Goal: Task Accomplishment & Management: Manage account settings

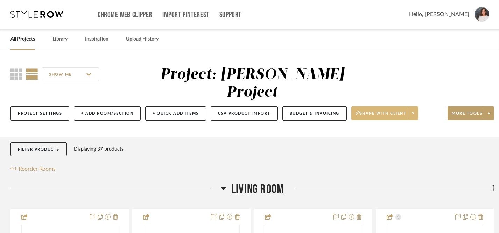
click at [390, 111] on span "Share with client" at bounding box center [381, 116] width 51 height 10
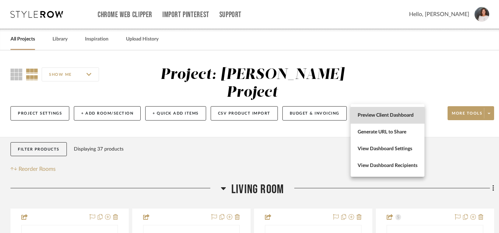
click at [377, 117] on span "Preview Client Dashboard" at bounding box center [388, 116] width 60 height 6
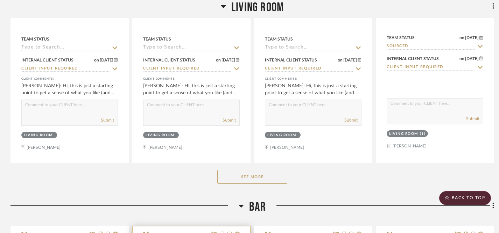
scroll to position [337, 0]
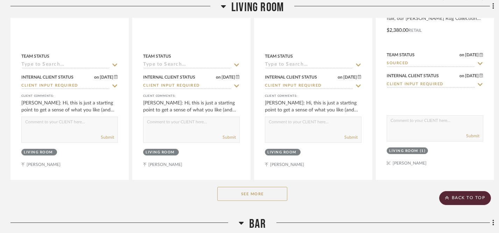
click at [255, 187] on button "See More" at bounding box center [252, 194] width 70 height 14
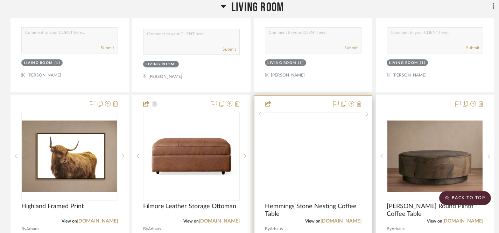
scroll to position [738, 0]
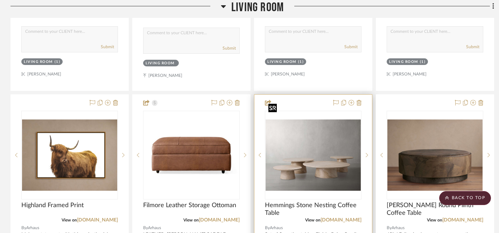
click at [0, 0] on img at bounding box center [0, 0] width 0 height 0
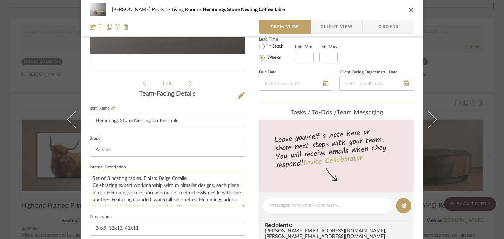
scroll to position [132, 0]
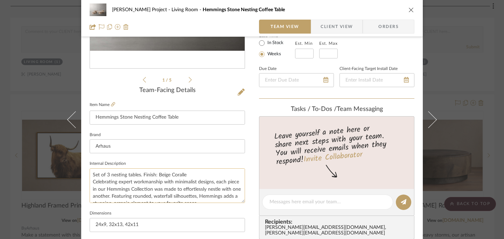
click at [105, 174] on textarea "Set of 3 nesting tables. Finish: Beige Coralle Celebrating expert workmanship w…" at bounding box center [167, 185] width 155 height 35
click at [148, 181] on textarea "Set of nesting tables. Finish: Beige Coralle Celebrating expert workmanship wit…" at bounding box center [167, 185] width 155 height 35
click at [107, 176] on textarea "Set of nesting tables. Finish: Beige Coralle Celebrating expert workmanship wit…" at bounding box center [167, 185] width 155 height 35
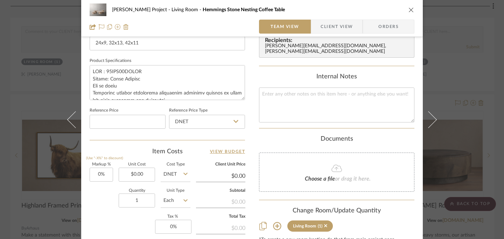
scroll to position [315, 0]
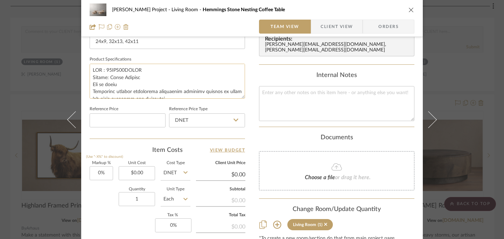
type textarea "Nesting tables. Finish: Beige Coralle Celebrating expert workmanship with minim…"
click at [105, 86] on textarea at bounding box center [167, 81] width 155 height 35
click at [117, 82] on textarea at bounding box center [167, 81] width 155 height 35
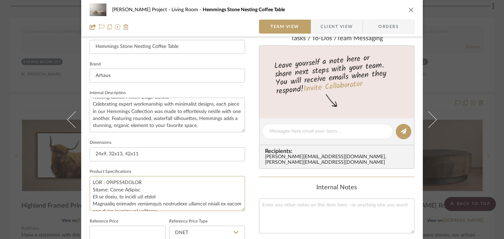
scroll to position [50, 0]
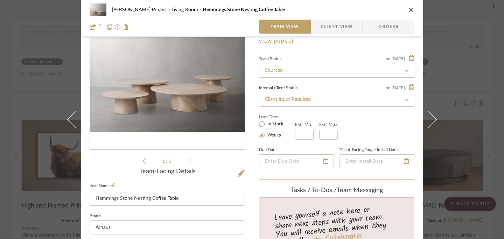
type textarea "SKU : 35HEM24LBGCK Finish: Beige Coralle Mix of sizes, as needed for space Tabl…"
click at [407, 6] on div "Jeff Priede Project Living Room Hemmings Stone Nesting Coffee Table" at bounding box center [252, 10] width 325 height 14
click at [409, 11] on icon "close" at bounding box center [411, 10] width 6 height 6
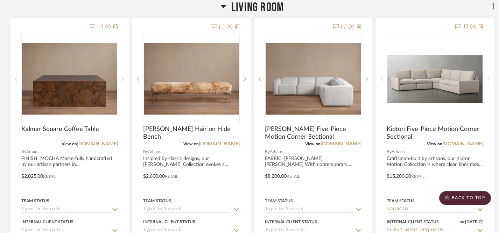
scroll to position [1125, 0]
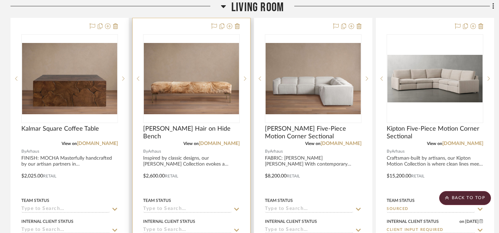
click at [237, 208] on icon at bounding box center [236, 209] width 5 height 3
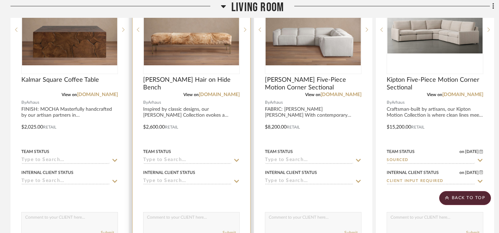
scroll to position [1176, 0]
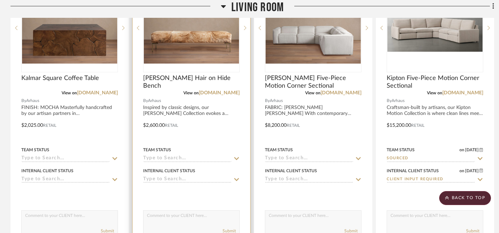
click at [234, 156] on icon at bounding box center [236, 159] width 6 height 6
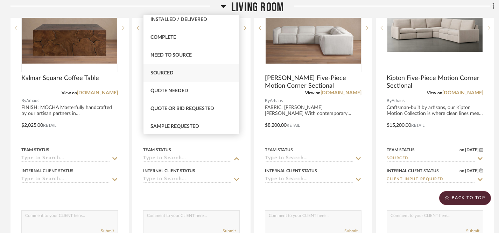
scroll to position [184, 0]
click at [160, 73] on span "Sourced" at bounding box center [161, 72] width 23 height 5
type input "9/18/2025"
type input "Sourced"
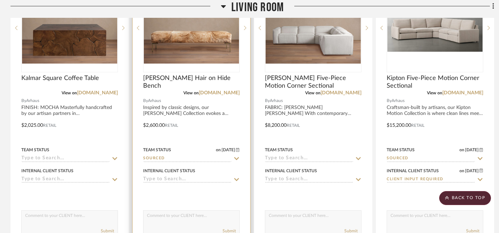
click at [237, 178] on icon at bounding box center [236, 179] width 5 height 3
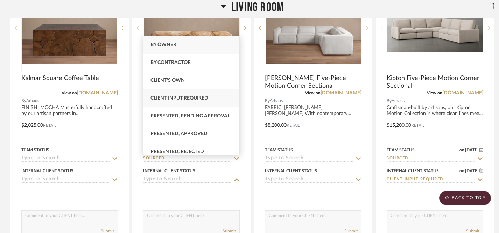
click at [198, 101] on span "Client Input Required" at bounding box center [179, 98] width 58 height 5
type input "9/18/2025"
type input "Client Input Required"
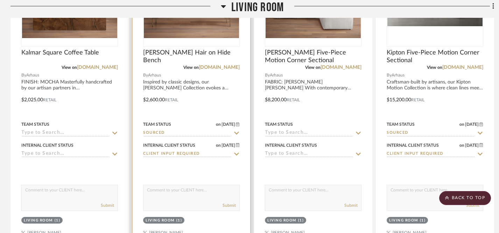
scroll to position [1202, 0]
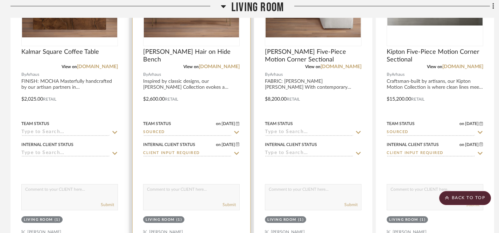
click at [211, 185] on textarea at bounding box center [191, 191] width 96 height 13
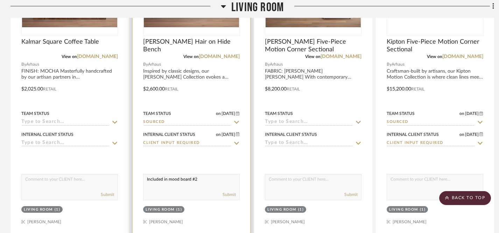
scroll to position [1213, 0]
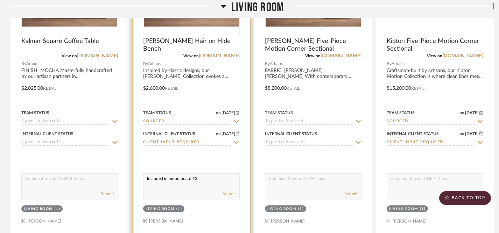
type textarea "Included in mood board #2"
click at [231, 191] on button "Submit" at bounding box center [229, 194] width 13 height 6
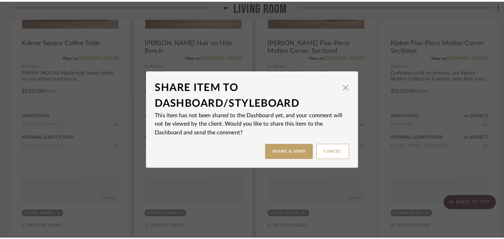
scroll to position [0, 0]
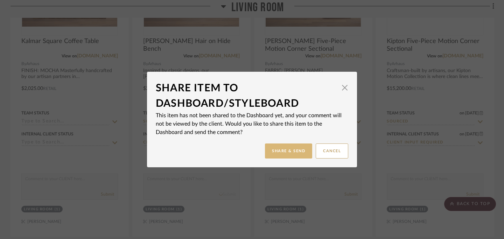
click at [291, 152] on button "Share & Send" at bounding box center [288, 150] width 47 height 15
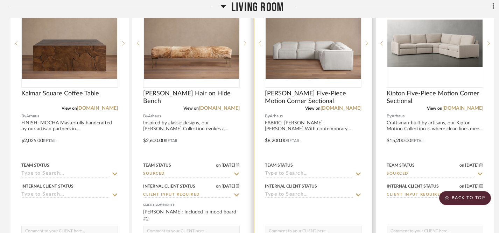
scroll to position [1163, 0]
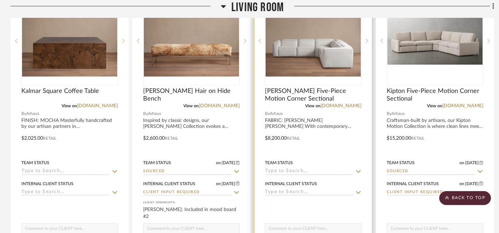
click at [328, 224] on textarea at bounding box center [313, 230] width 96 height 13
type textarea "Included in mood board #1"
click at [359, 170] on icon at bounding box center [358, 171] width 5 height 3
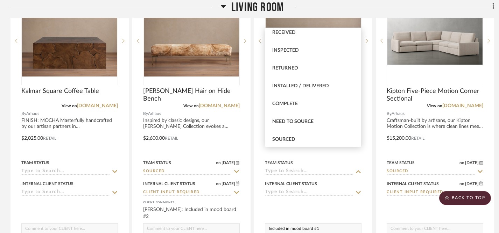
scroll to position [132, 0]
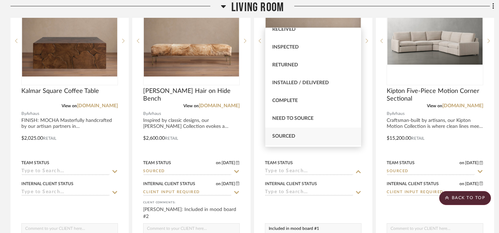
click at [296, 134] on div "Sourced" at bounding box center [313, 137] width 96 height 18
type input "9/18/2025"
type input "Sourced"
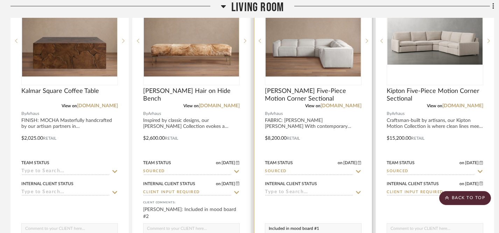
click at [360, 190] on icon at bounding box center [358, 193] width 6 height 6
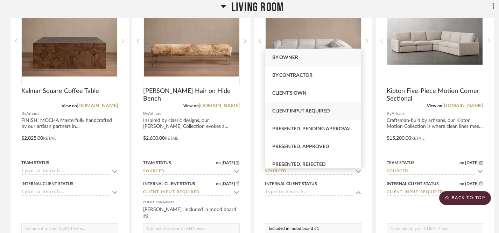
click at [316, 111] on span "Client Input Required" at bounding box center [301, 111] width 58 height 5
type input "9/18/2025"
type input "Client Input Required"
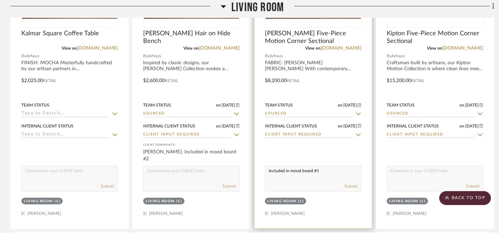
scroll to position [1267, 0]
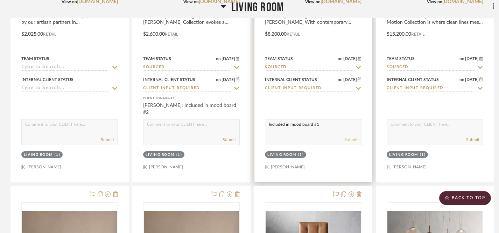
click at [351, 137] on button "Submit" at bounding box center [350, 140] width 13 height 6
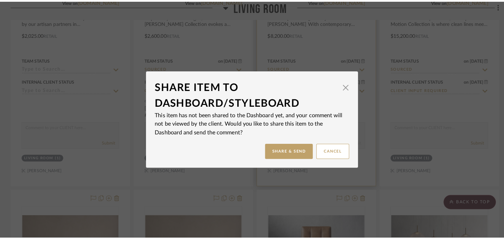
scroll to position [0, 0]
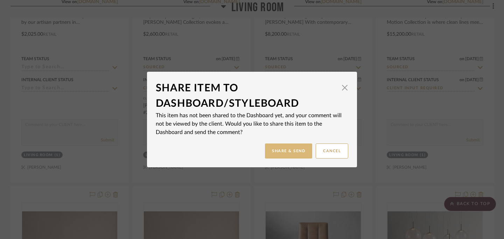
click at [292, 154] on button "Share & Send" at bounding box center [288, 150] width 47 height 15
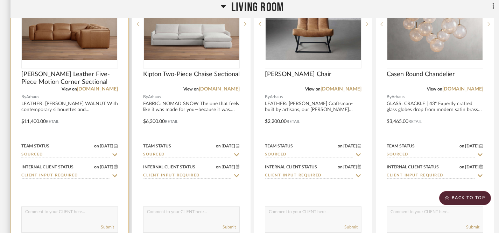
scroll to position [1494, 0]
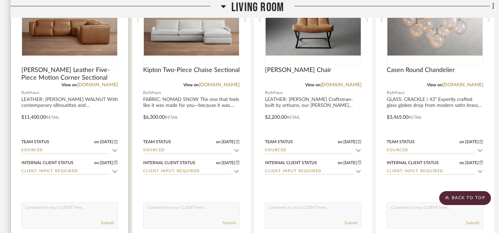
click at [78, 203] on div "Submit" at bounding box center [69, 216] width 97 height 26
click at [77, 203] on textarea at bounding box center [70, 209] width 96 height 13
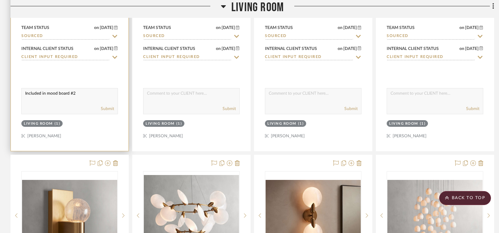
scroll to position [1603, 0]
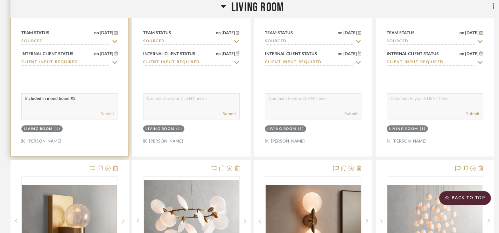
type textarea "Included in mood board #2"
click at [109, 111] on button "Submit" at bounding box center [107, 114] width 13 height 6
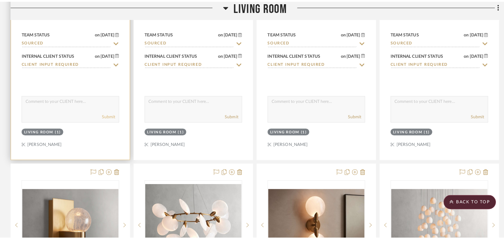
scroll to position [0, 0]
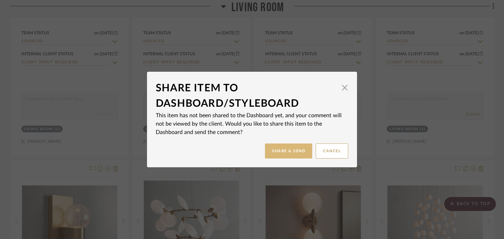
click at [292, 150] on button "Share & Send" at bounding box center [288, 150] width 47 height 15
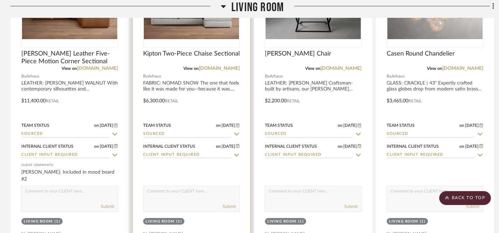
scroll to position [1514, 0]
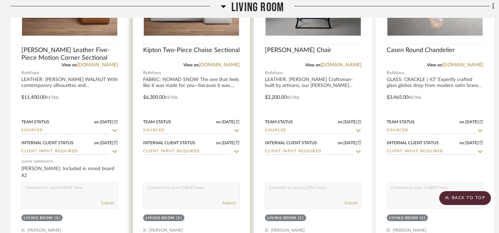
click at [208, 183] on textarea at bounding box center [191, 189] width 96 height 13
type textarea "Included in mood board #3"
click at [226, 200] on button "Submit" at bounding box center [229, 203] width 13 height 6
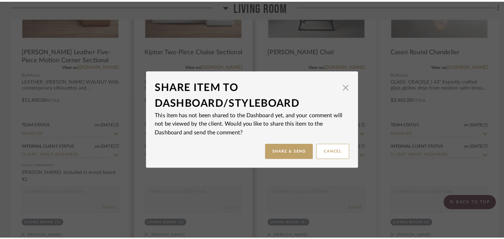
scroll to position [0, 0]
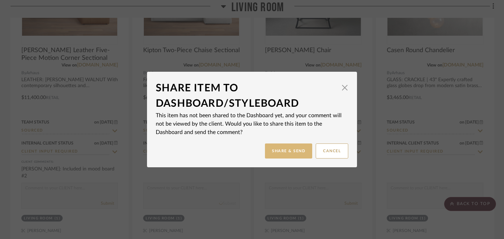
click at [285, 151] on button "Share & Send" at bounding box center [288, 150] width 47 height 15
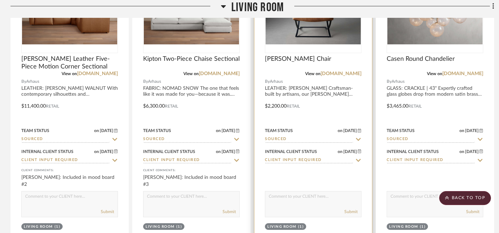
scroll to position [1510, 0]
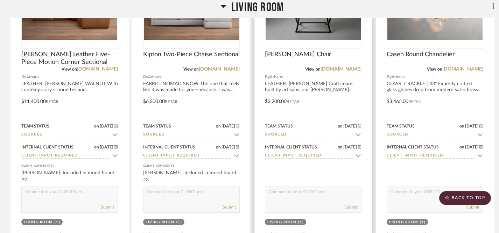
click at [304, 187] on textarea at bounding box center [313, 193] width 96 height 13
type textarea "Included in mood board #1"
click at [351, 204] on button "Submit" at bounding box center [350, 207] width 13 height 6
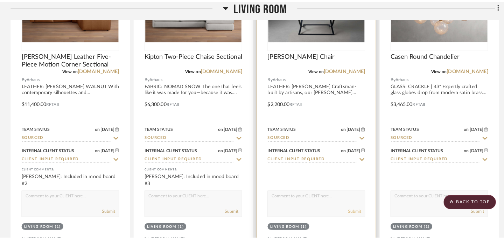
scroll to position [0, 0]
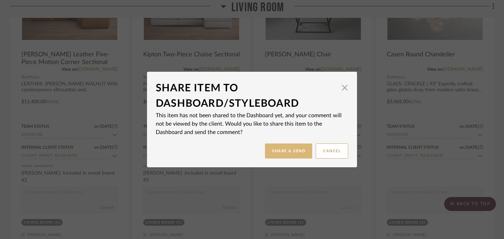
click at [284, 151] on button "Share & Send" at bounding box center [288, 150] width 47 height 15
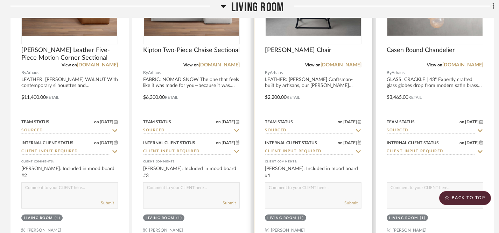
scroll to position [1515, 0]
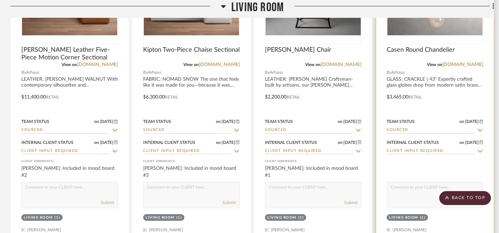
click at [414, 183] on textarea at bounding box center [435, 189] width 96 height 13
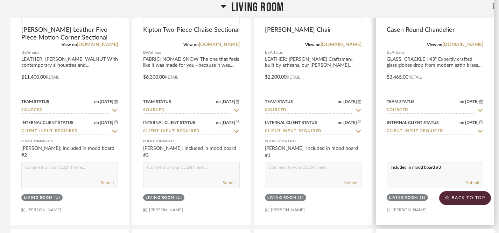
scroll to position [1541, 0]
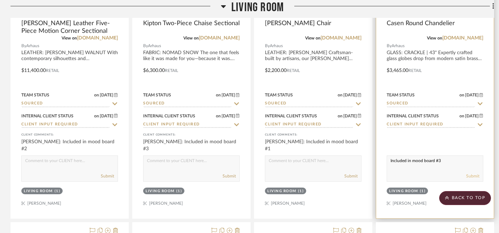
type textarea "Included in mood board #3"
click at [471, 173] on button "Submit" at bounding box center [472, 176] width 13 height 6
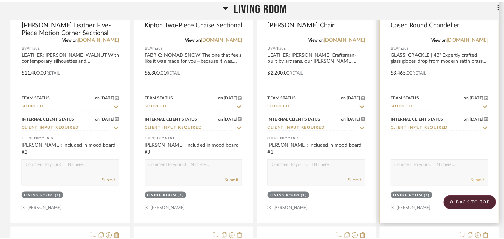
scroll to position [0, 0]
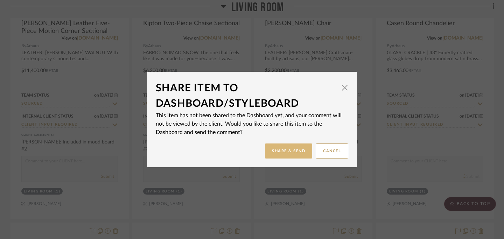
click at [274, 150] on button "Share & Send" at bounding box center [288, 150] width 47 height 15
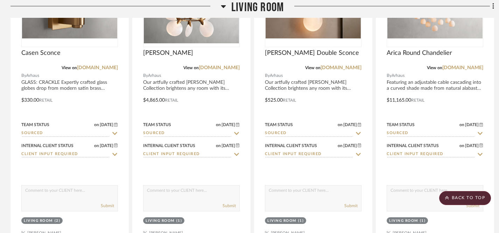
scroll to position [1825, 0]
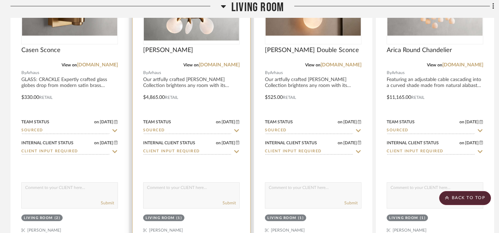
click at [210, 183] on textarea at bounding box center [191, 189] width 96 height 13
type textarea "Included in mood board #2"
click at [230, 200] on button "Submit" at bounding box center [229, 203] width 13 height 6
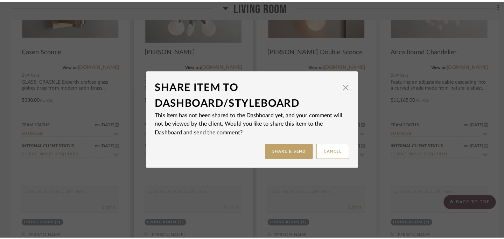
scroll to position [0, 0]
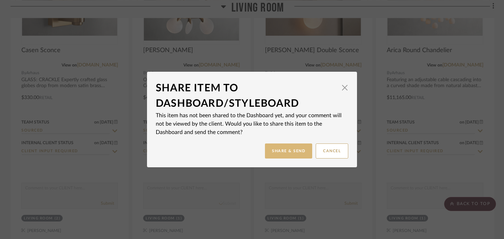
click at [290, 152] on button "Share & Send" at bounding box center [288, 150] width 47 height 15
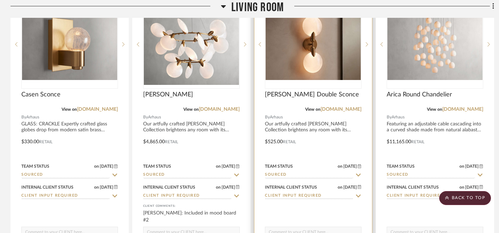
scroll to position [1784, 0]
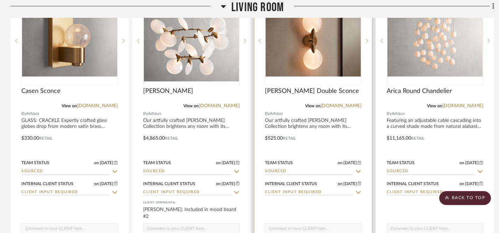
click at [320, 224] on textarea at bounding box center [313, 230] width 96 height 13
type textarea "Included in mood board #2"
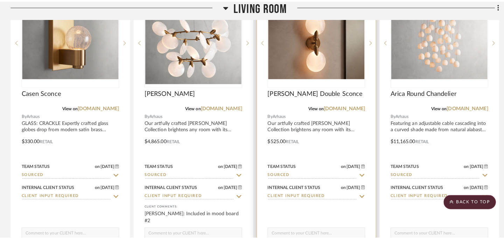
scroll to position [0, 0]
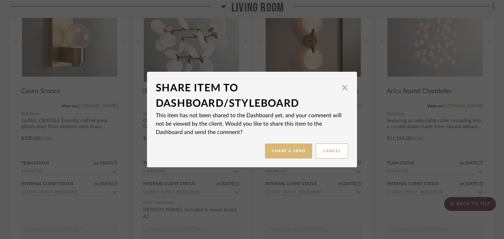
click at [298, 151] on button "Share & Send" at bounding box center [288, 150] width 47 height 15
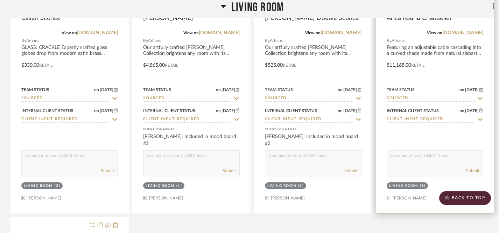
scroll to position [1859, 0]
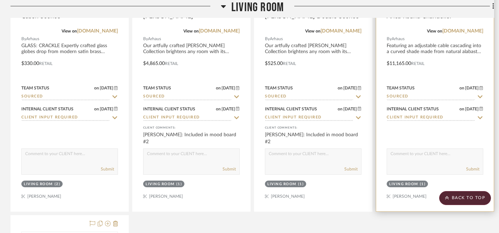
click at [441, 149] on textarea at bounding box center [435, 155] width 96 height 13
type textarea "Included in mood board #1"
click at [474, 166] on button "Submit" at bounding box center [472, 169] width 13 height 6
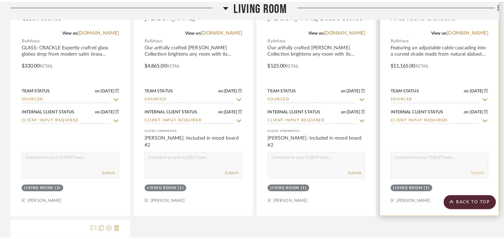
scroll to position [0, 0]
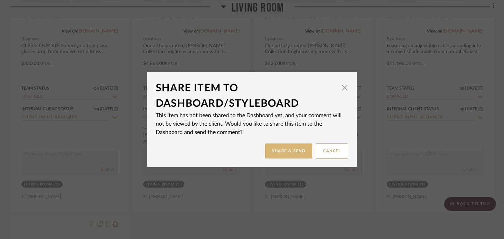
click at [295, 152] on button "Share & Send" at bounding box center [288, 150] width 47 height 15
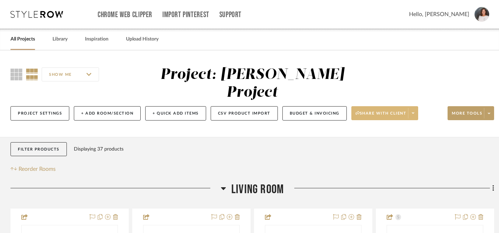
click at [374, 111] on span "Share with client" at bounding box center [381, 116] width 51 height 10
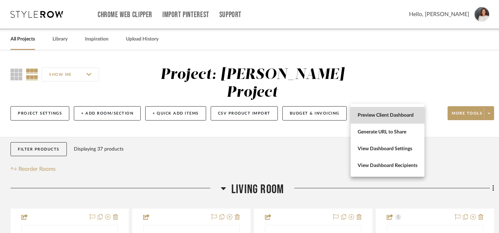
click at [367, 112] on button "Preview Client Dashboard" at bounding box center [388, 115] width 74 height 17
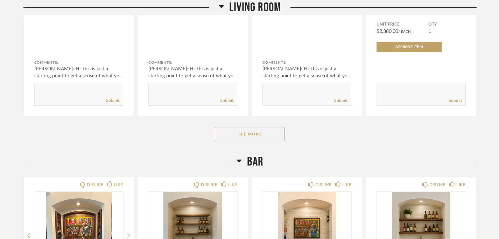
scroll to position [273, 0]
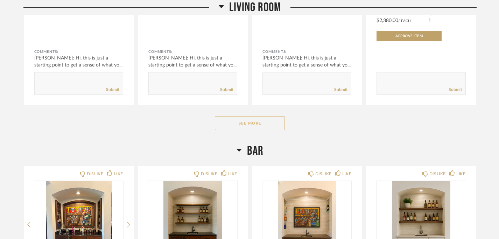
click at [243, 124] on button "See More" at bounding box center [250, 123] width 70 height 14
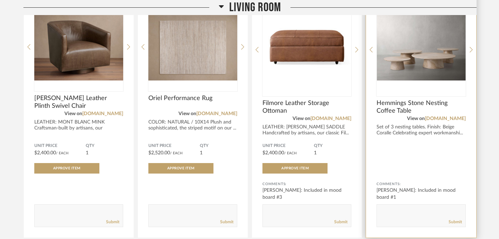
scroll to position [393, 0]
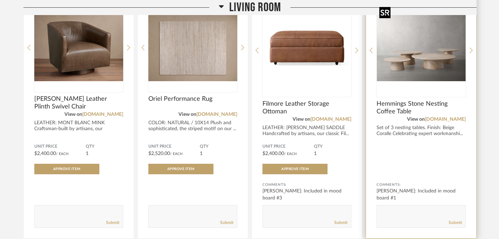
click at [415, 59] on img "0" at bounding box center [421, 47] width 89 height 87
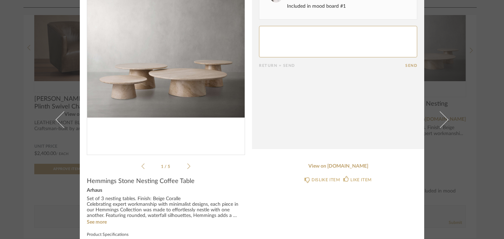
scroll to position [0, 0]
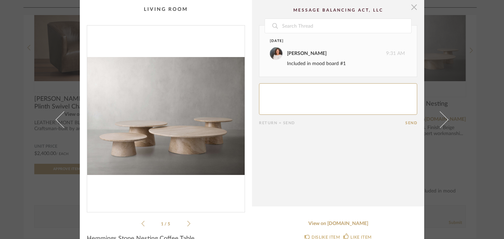
click at [410, 8] on span "button" at bounding box center [414, 7] width 14 height 14
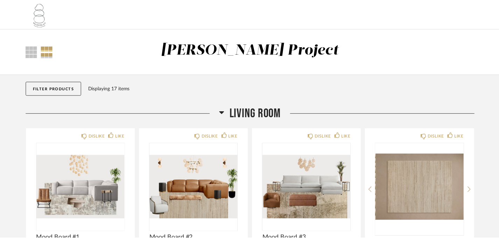
scroll to position [393, 0]
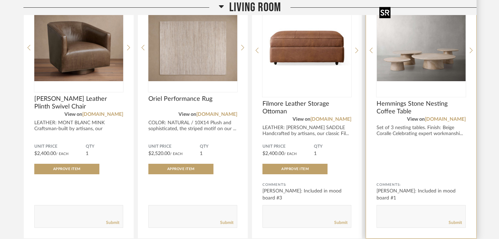
click at [424, 64] on img "0" at bounding box center [421, 47] width 89 height 87
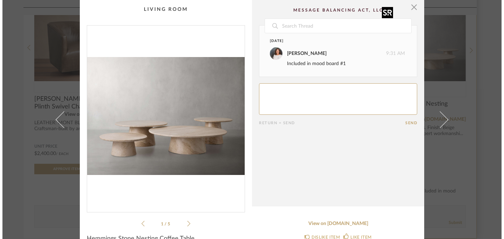
scroll to position [0, 0]
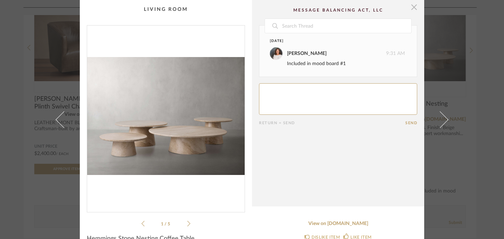
click at [414, 8] on span "button" at bounding box center [414, 7] width 14 height 14
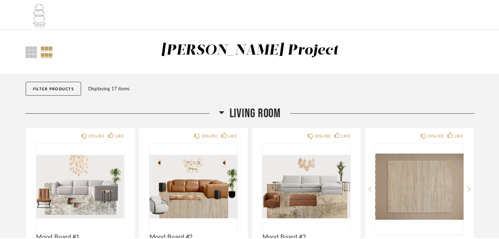
scroll to position [393, 0]
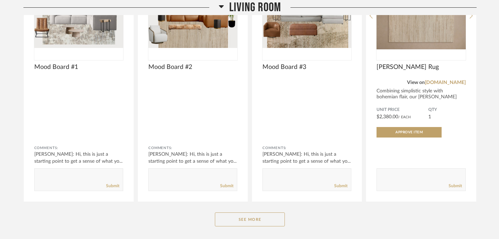
scroll to position [172, 0]
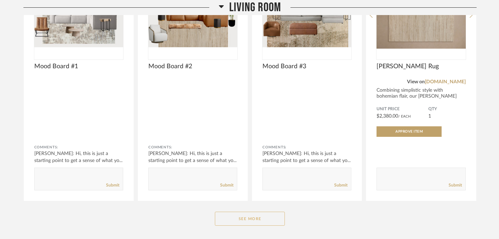
click at [252, 220] on button "See More" at bounding box center [250, 219] width 70 height 14
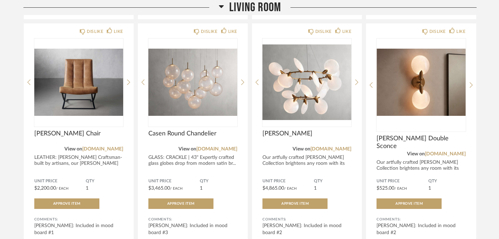
scroll to position [865, 0]
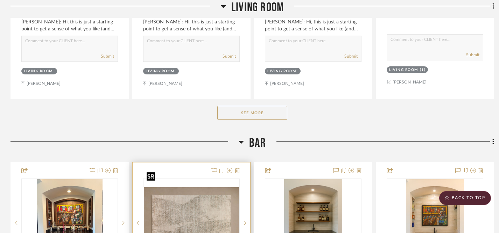
scroll to position [421, 0]
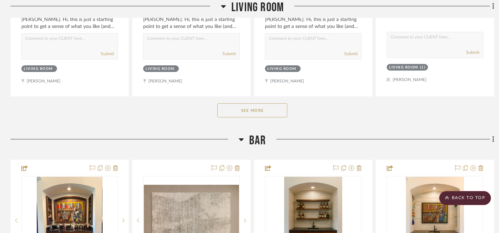
click at [249, 104] on button "See More" at bounding box center [252, 111] width 70 height 14
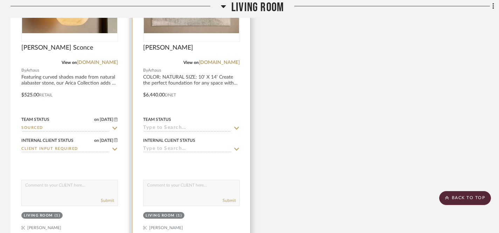
scroll to position [2148, 0]
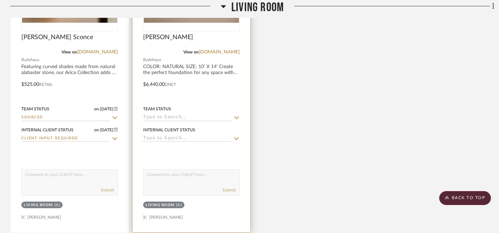
click at [209, 170] on textarea at bounding box center [191, 176] width 96 height 13
type textarea "Included in mood board #3"
click at [237, 115] on icon at bounding box center [236, 118] width 6 height 6
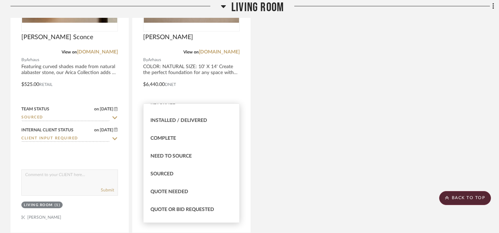
scroll to position [171, 0]
click at [170, 171] on span "Sourced" at bounding box center [161, 173] width 23 height 5
type input "[DATE]"
type input "Sourced"
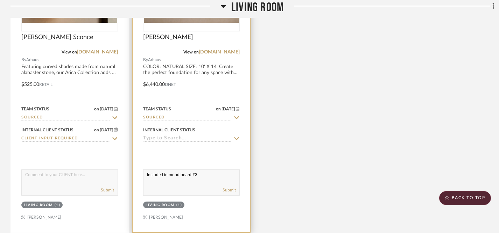
click at [236, 136] on icon at bounding box center [236, 139] width 6 height 6
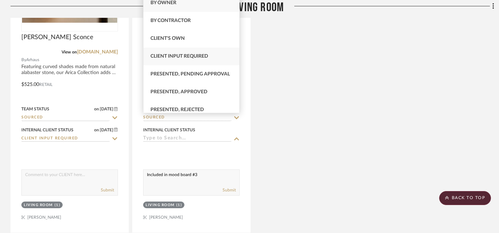
click at [184, 58] on span "Client Input Required" at bounding box center [179, 56] width 58 height 5
type input "9/18/2025"
type input "Client Input Required"
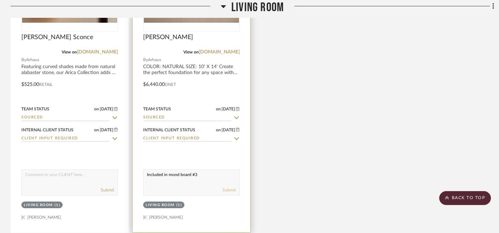
click at [229, 187] on button "Submit" at bounding box center [229, 190] width 13 height 6
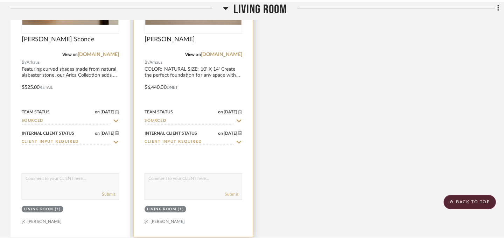
scroll to position [0, 0]
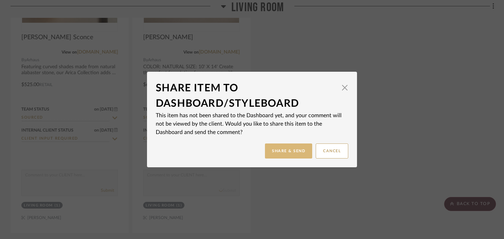
click at [296, 152] on button "Share & Send" at bounding box center [288, 150] width 47 height 15
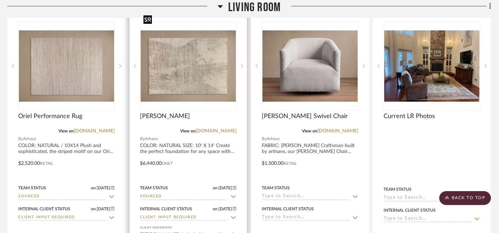
scroll to position [518, 3]
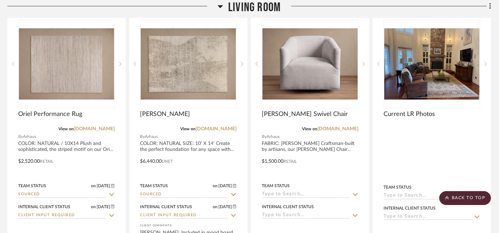
drag, startPoint x: 299, startPoint y: 105, endPoint x: 334, endPoint y: 14, distance: 97.5
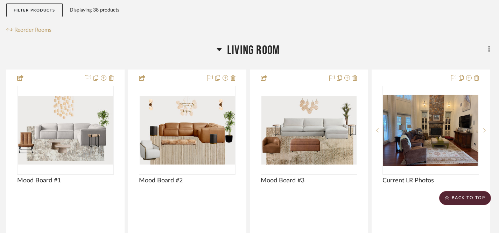
scroll to position [0, 4]
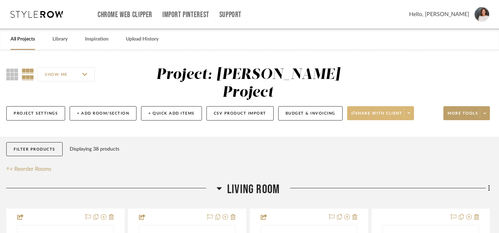
click at [366, 111] on span "Share with client" at bounding box center [376, 116] width 51 height 10
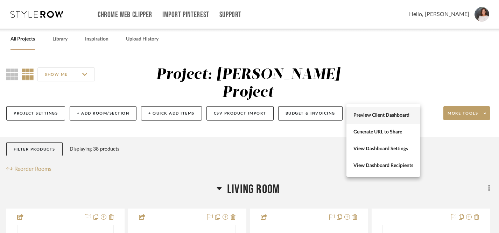
click at [366, 116] on span "Preview Client Dashboard" at bounding box center [383, 116] width 60 height 6
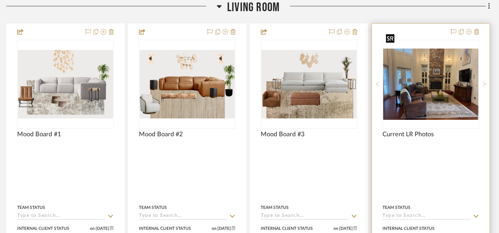
click at [366, 65] on img "0" at bounding box center [430, 84] width 95 height 71
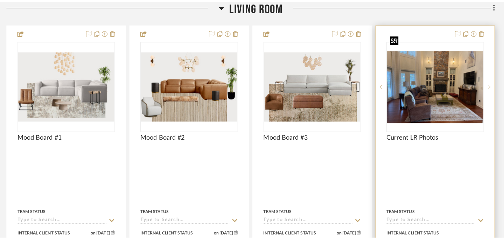
scroll to position [0, 0]
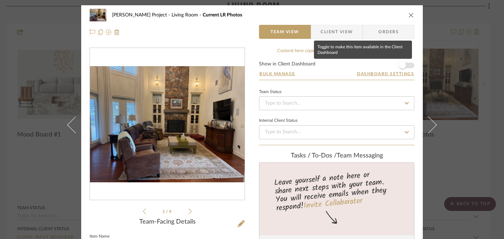
click at [366, 65] on span "button" at bounding box center [402, 65] width 7 height 7
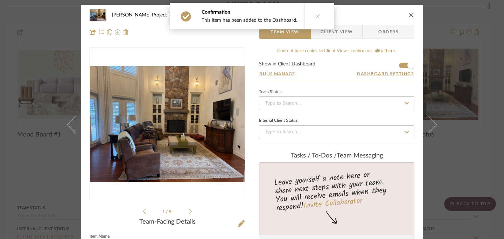
click at [366, 15] on icon "close" at bounding box center [411, 15] width 6 height 6
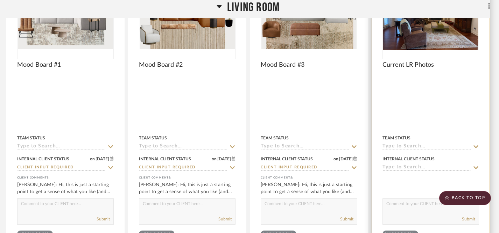
scroll to position [0, 4]
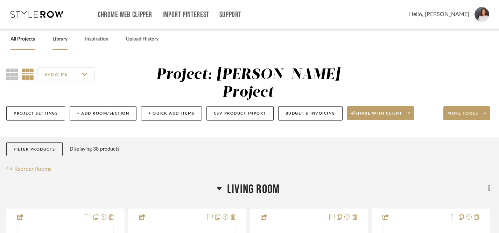
click at [57, 40] on link "Library" at bounding box center [59, 39] width 15 height 9
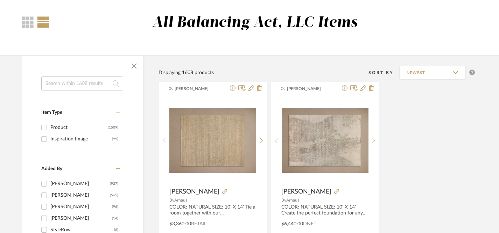
scroll to position [38, 4]
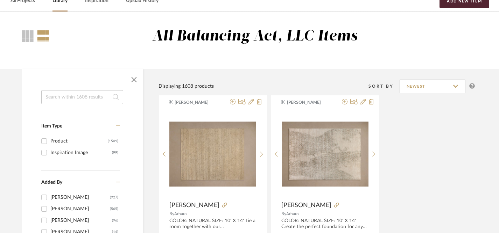
click at [103, 99] on input at bounding box center [82, 97] width 82 height 14
type input "area rug"
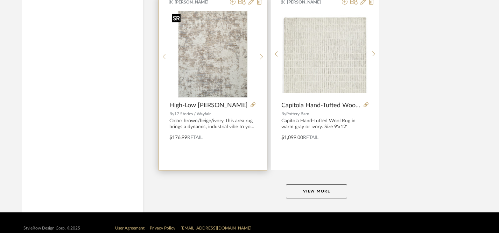
scroll to position [3213, 4]
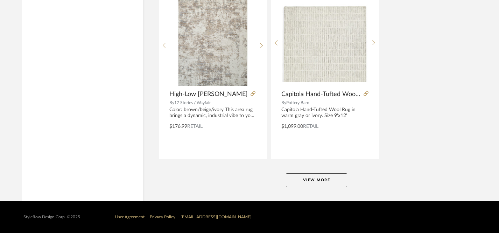
click at [316, 180] on button "View More" at bounding box center [316, 181] width 61 height 14
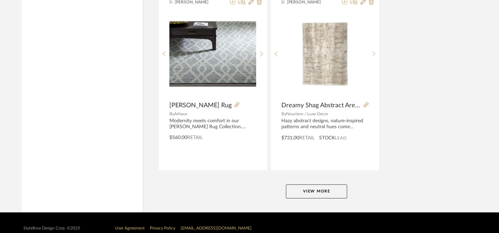
scroll to position [6435, 4]
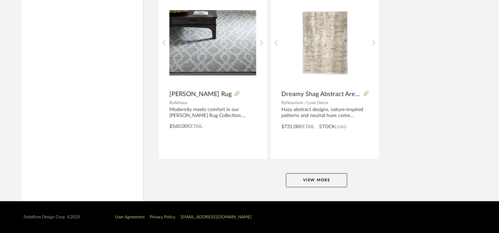
click at [318, 182] on button "View More" at bounding box center [316, 181] width 61 height 14
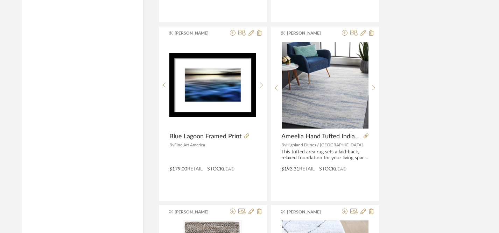
scroll to position [8898, 4]
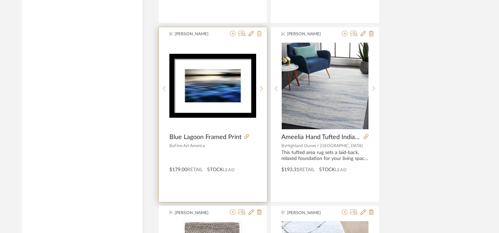
click at [259, 33] on icon at bounding box center [259, 34] width 5 height 6
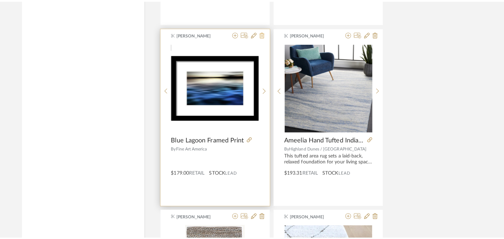
scroll to position [0, 0]
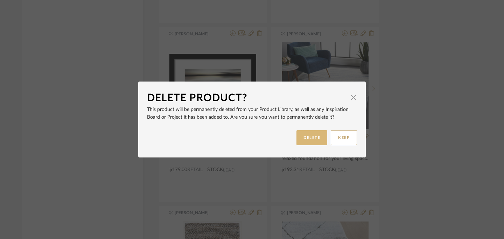
click at [305, 140] on button "DELETE" at bounding box center [311, 137] width 31 height 15
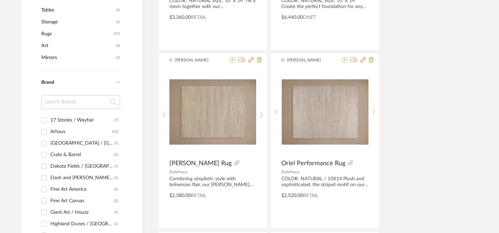
scroll to position [0, 4]
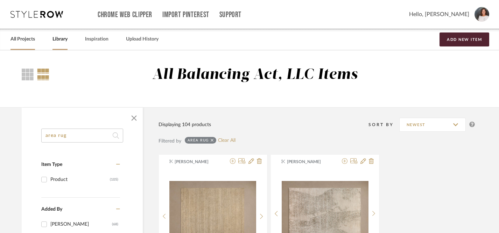
click at [19, 43] on link "All Projects" at bounding box center [22, 39] width 24 height 9
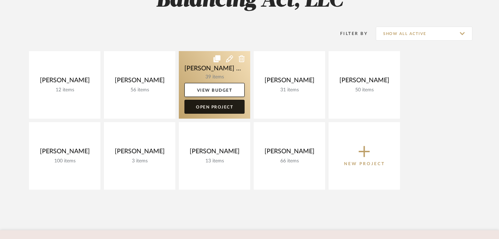
click at [214, 109] on link "Open Project" at bounding box center [214, 107] width 60 height 14
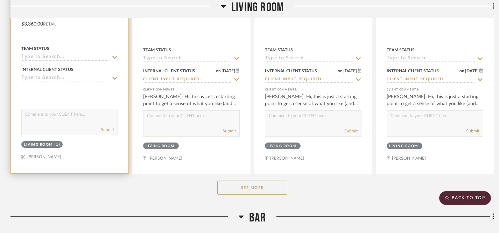
scroll to position [347, 0]
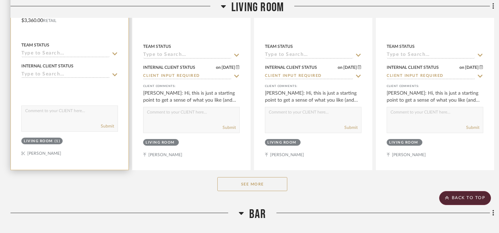
drag, startPoint x: 65, startPoint y: 40, endPoint x: 137, endPoint y: 82, distance: 83.3
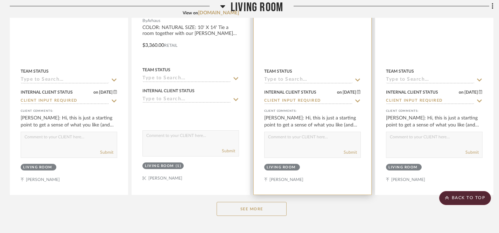
scroll to position [327, 1]
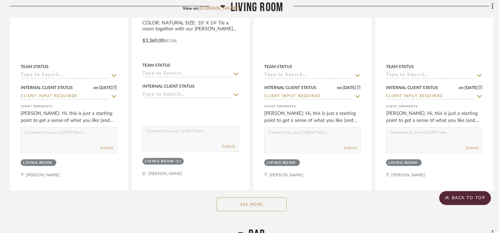
click at [267, 198] on button "See More" at bounding box center [252, 205] width 70 height 14
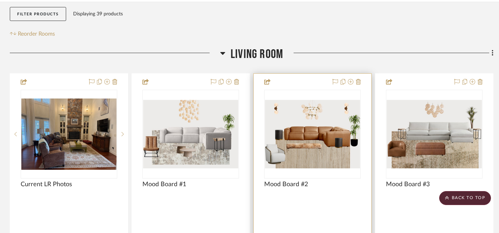
scroll to position [137, 1]
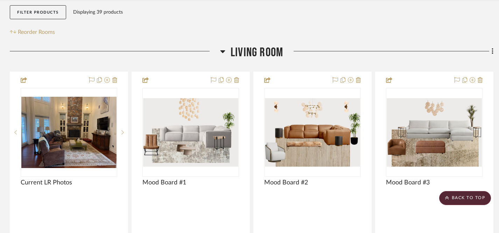
drag, startPoint x: 196, startPoint y: 31, endPoint x: 482, endPoint y: 1, distance: 287.4
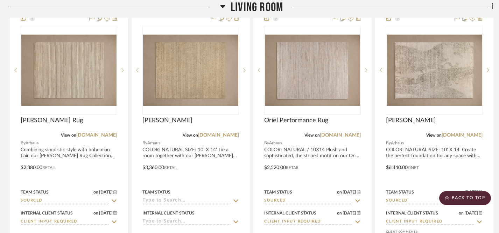
scroll to position [513, 1]
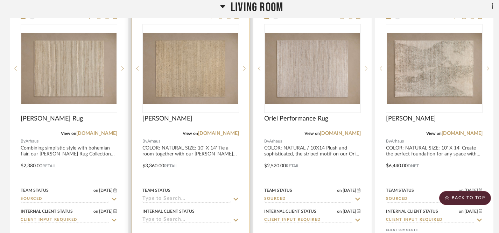
click at [215, 129] on div at bounding box center [191, 161] width 118 height 306
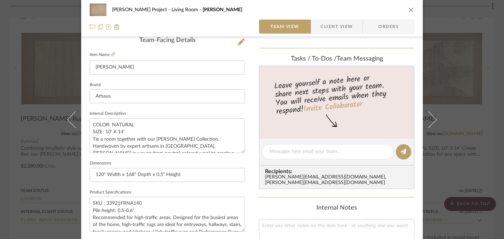
scroll to position [182, 0]
click at [143, 124] on textarea "COLOR: NATURAL SIZE: 10' X 14' Tie a room together with our Farris Rug Collecti…" at bounding box center [167, 135] width 155 height 35
type textarea "COLOR: NATURAL | SIZE: 10' X 14' Tie a room together with our Farris Rug Collec…"
click at [366, 10] on icon "close" at bounding box center [411, 10] width 6 height 6
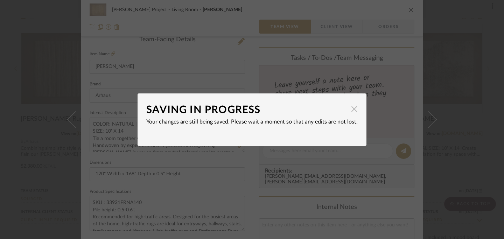
click at [349, 111] on span "button" at bounding box center [354, 109] width 14 height 14
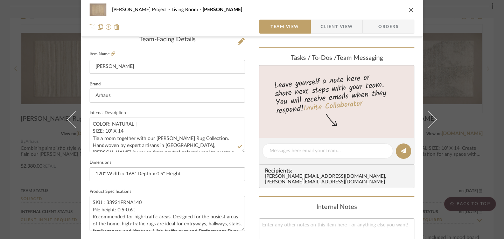
click at [366, 8] on icon "close" at bounding box center [411, 10] width 6 height 6
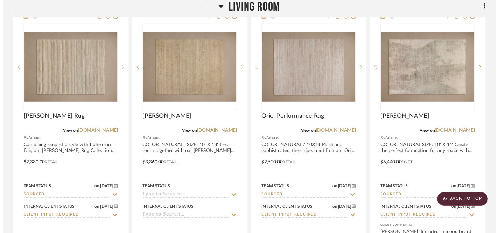
scroll to position [513, 1]
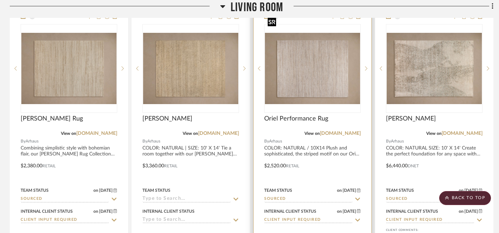
click at [317, 73] on img "0" at bounding box center [312, 68] width 95 height 71
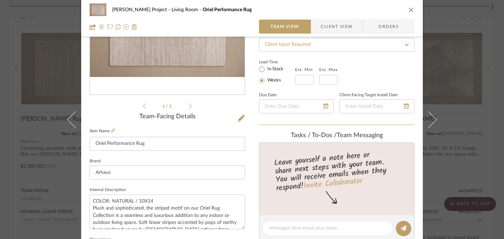
scroll to position [108, 0]
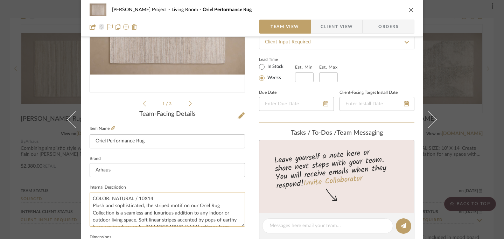
click at [134, 201] on textarea "COLOR: NATURAL / 10X14 Plush and sophisticated, the striped motif on our Oriel …" at bounding box center [167, 209] width 155 height 35
click at [136, 199] on textarea "COLOR: NATURAL | 10X14 Plush and sophisticated, the striped motif on our Oriel …" at bounding box center [167, 209] width 155 height 35
type textarea "COLOR: NATURAL | SIZE: 10X14 Plush and sophisticated, the striped motif on our …"
click at [366, 10] on icon "close" at bounding box center [411, 10] width 6 height 6
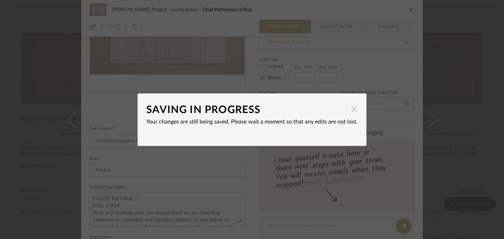
click at [350, 111] on span "button" at bounding box center [354, 109] width 14 height 14
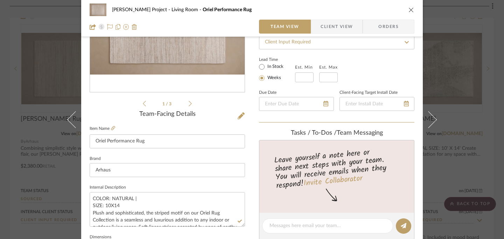
click at [366, 12] on icon "close" at bounding box center [411, 10] width 6 height 6
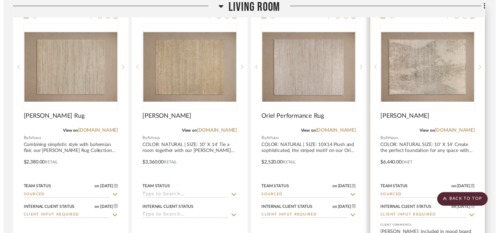
scroll to position [513, 1]
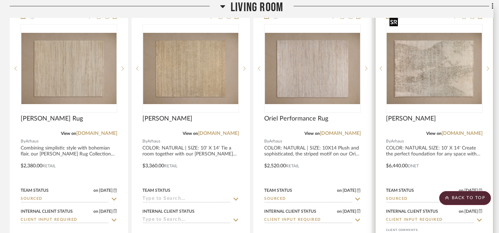
click at [366, 78] on img "0" at bounding box center [434, 68] width 95 height 71
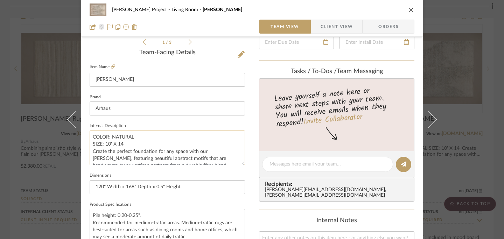
scroll to position [173, 0]
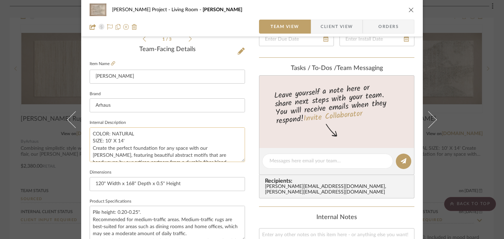
click at [135, 132] on textarea "COLOR: NATURAL SIZE: 10' X 14' Create the perfect foundation for any space with…" at bounding box center [167, 144] width 155 height 35
type textarea "COLOR: NATURAL | SIZE: 10' X 14' Create the perfect foundation for any space wi…"
click at [366, 9] on icon "close" at bounding box center [411, 10] width 6 height 6
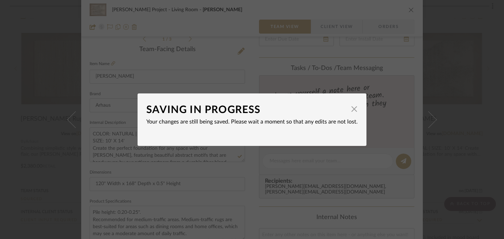
click at [356, 111] on dialog-content "SAVING IN PROGRESS × Your changes are still being saved. Please wait a moment s…" at bounding box center [252, 119] width 229 height 52
click at [352, 109] on span "button" at bounding box center [354, 109] width 14 height 14
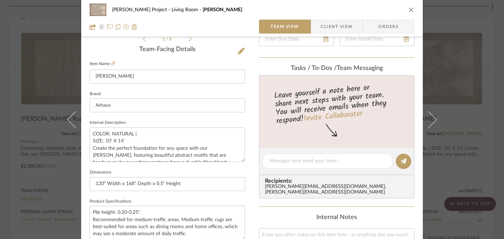
click at [366, 11] on icon "close" at bounding box center [411, 10] width 6 height 6
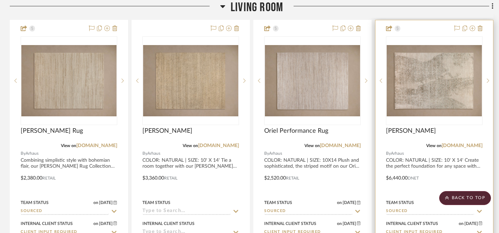
scroll to position [494, 1]
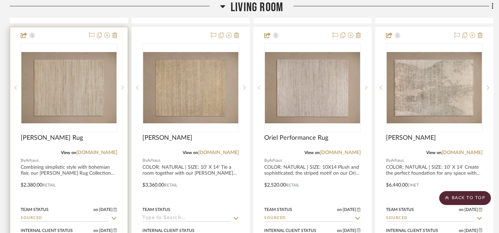
click at [87, 156] on div at bounding box center [69, 180] width 118 height 306
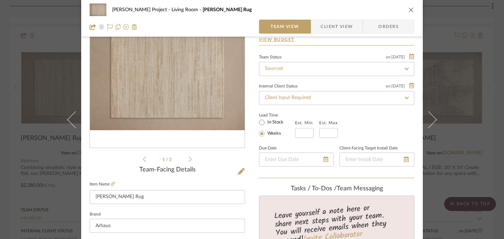
scroll to position [51, 0]
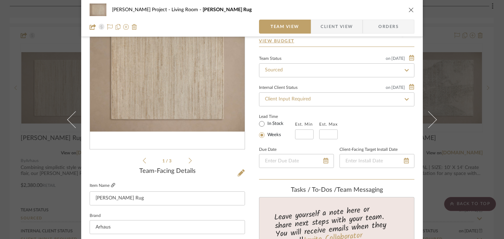
click at [111, 185] on icon at bounding box center [113, 185] width 4 height 4
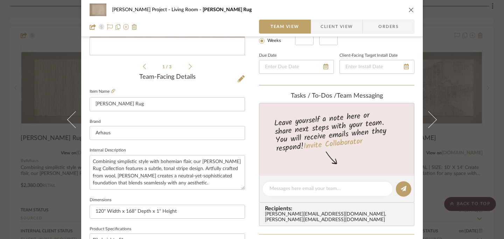
scroll to position [149, 0]
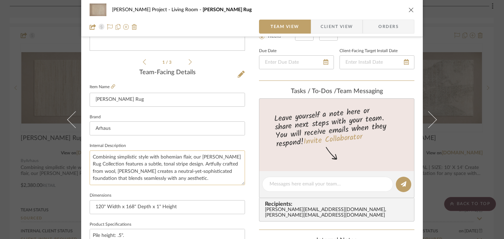
click at [90, 157] on textarea "Combining simplistic style with bohemian flair, our Kober Rug Collection featur…" at bounding box center [167, 167] width 155 height 35
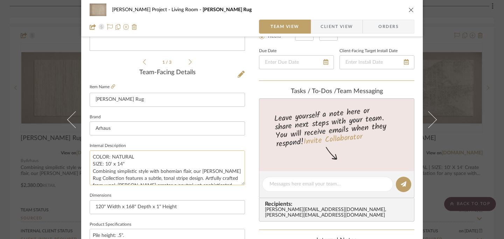
click at [142, 159] on textarea "COLOR: NATURAL SIZE: 10' x 14" Combining simplistic style with bohemian flair, …" at bounding box center [167, 167] width 155 height 35
type textarea "COLOR: NATURAL | SIZE: 10' x 14" Combining simplistic style with bohemian flair…"
click at [366, 8] on div "Jeff Priede Project Living Room Kober Rug Team View Client View Orders" at bounding box center [252, 18] width 342 height 37
click at [366, 8] on icon "close" at bounding box center [411, 10] width 6 height 6
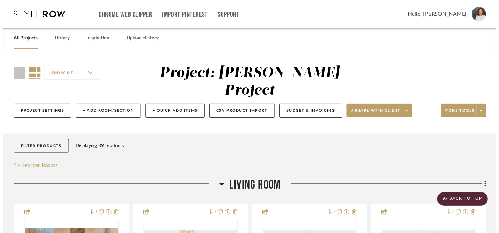
scroll to position [494, 1]
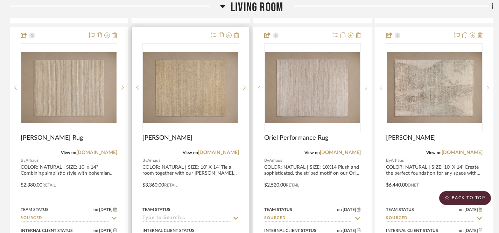
click at [195, 155] on div at bounding box center [191, 180] width 118 height 306
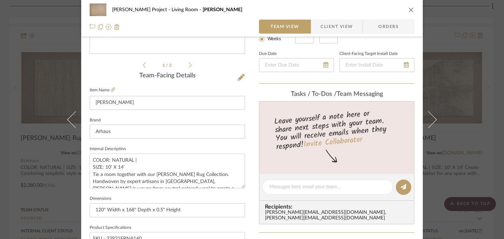
scroll to position [149, 0]
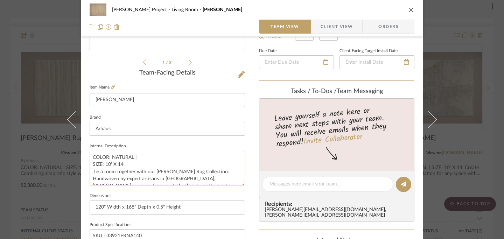
click at [113, 165] on textarea "COLOR: NATURAL | SIZE: 10' X 14' Tie a room together with our Farris Rug Collec…" at bounding box center [167, 168] width 155 height 35
type textarea "COLOR: NATURAL | SIZE: 10' x 14' Tie a room together with our Farris Rug Collec…"
click at [366, 7] on icon "close" at bounding box center [411, 10] width 6 height 6
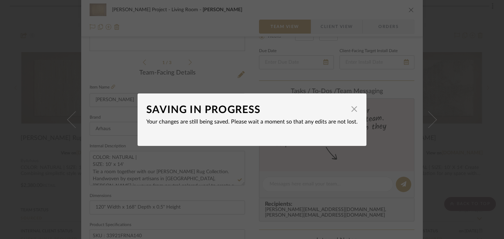
click at [355, 111] on dialog-content "SAVING IN PROGRESS × Your changes are still being saved. Please wait a moment s…" at bounding box center [252, 119] width 229 height 52
click at [352, 108] on span "button" at bounding box center [354, 109] width 14 height 14
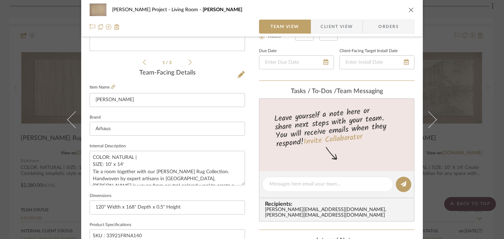
click at [366, 9] on icon "close" at bounding box center [411, 10] width 6 height 6
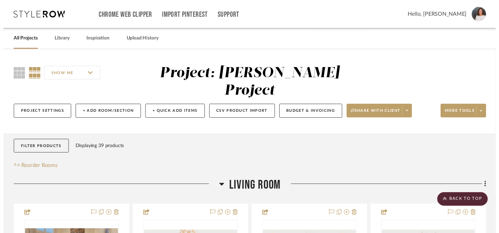
scroll to position [494, 1]
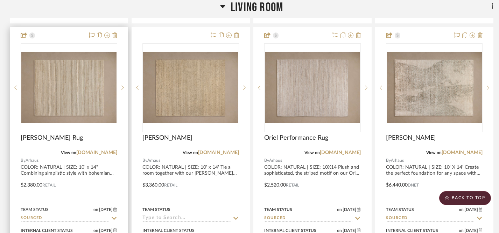
click at [77, 168] on div at bounding box center [69, 180] width 118 height 306
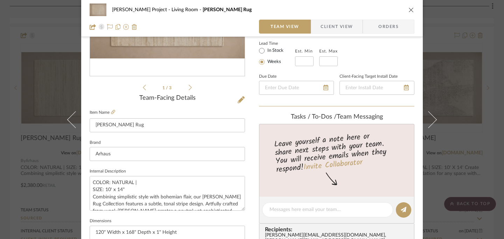
scroll to position [162, 0]
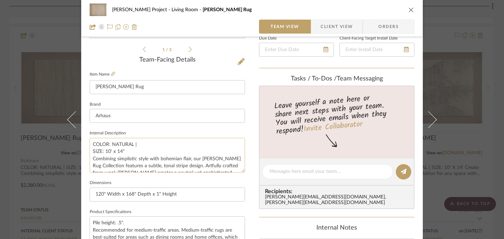
click at [121, 152] on textarea "COLOR: NATURAL | SIZE: 10' x 14" Combining simplistic style with bohemian flair…" at bounding box center [167, 155] width 155 height 35
type textarea "COLOR: NATURAL | SIZE: 10' x 14' Combining simplistic style with bohemian flair…"
click at [366, 8] on icon "close" at bounding box center [411, 10] width 6 height 6
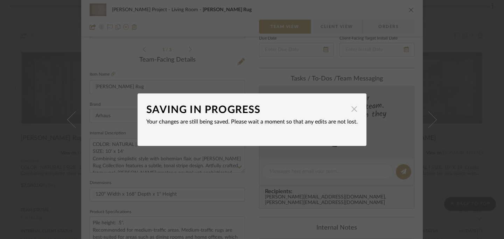
click at [351, 109] on span "button" at bounding box center [354, 109] width 14 height 14
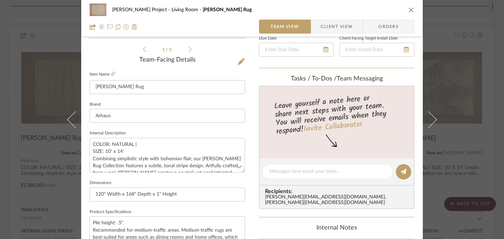
click at [366, 10] on icon "close" at bounding box center [411, 10] width 6 height 6
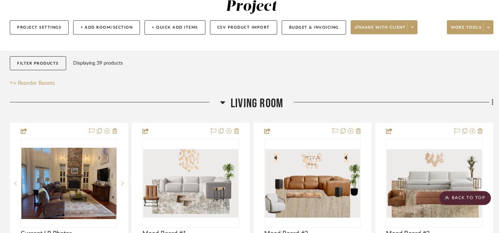
scroll to position [77, 1]
